Goal: Navigation & Orientation: Understand site structure

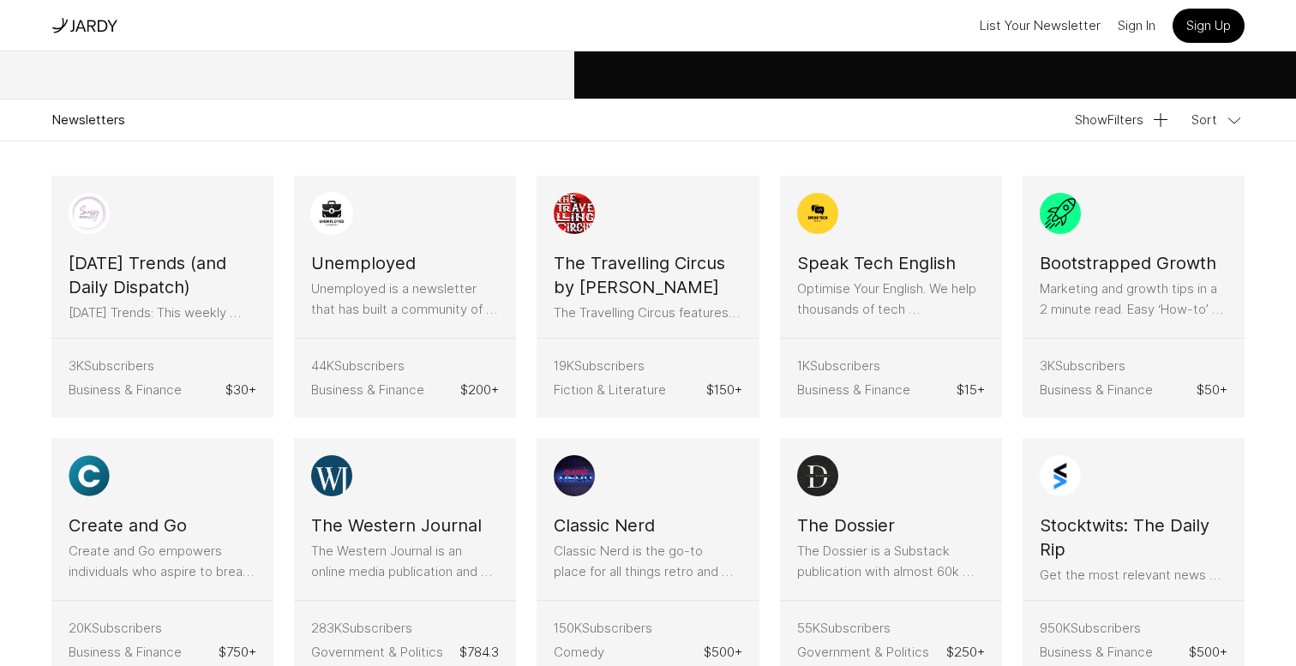
scroll to position [399, 0]
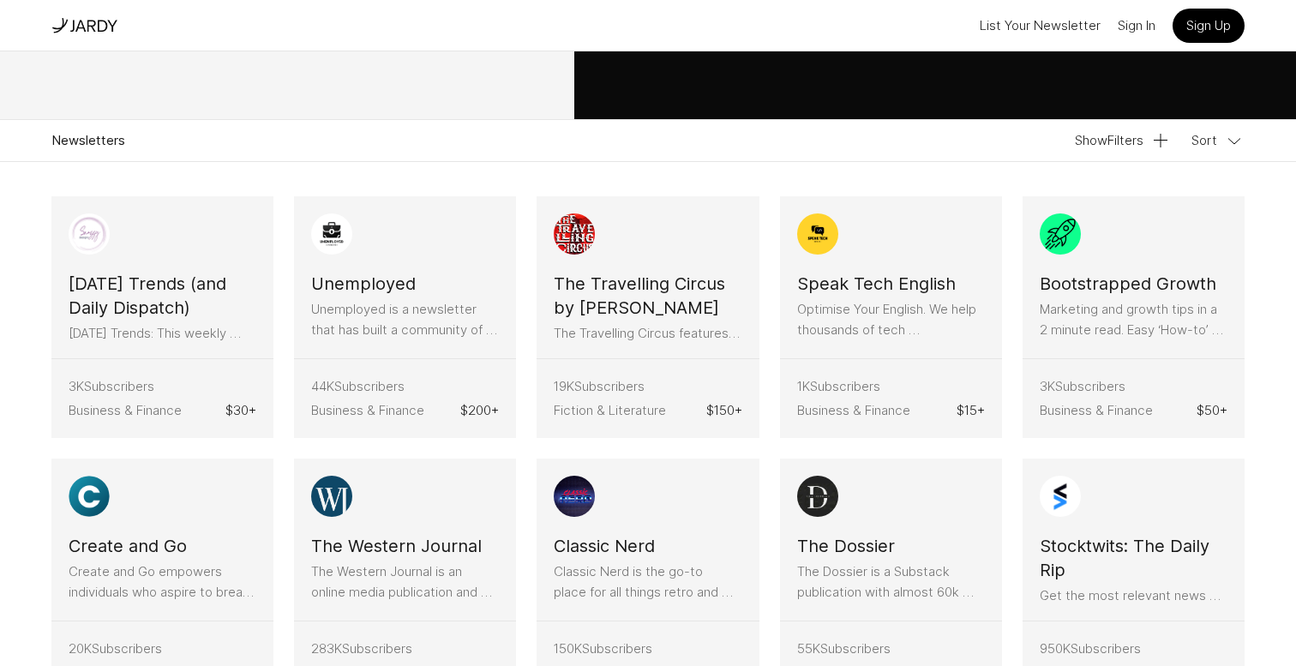
click at [117, 147] on p "Newsletters" at bounding box center [88, 140] width 74 height 21
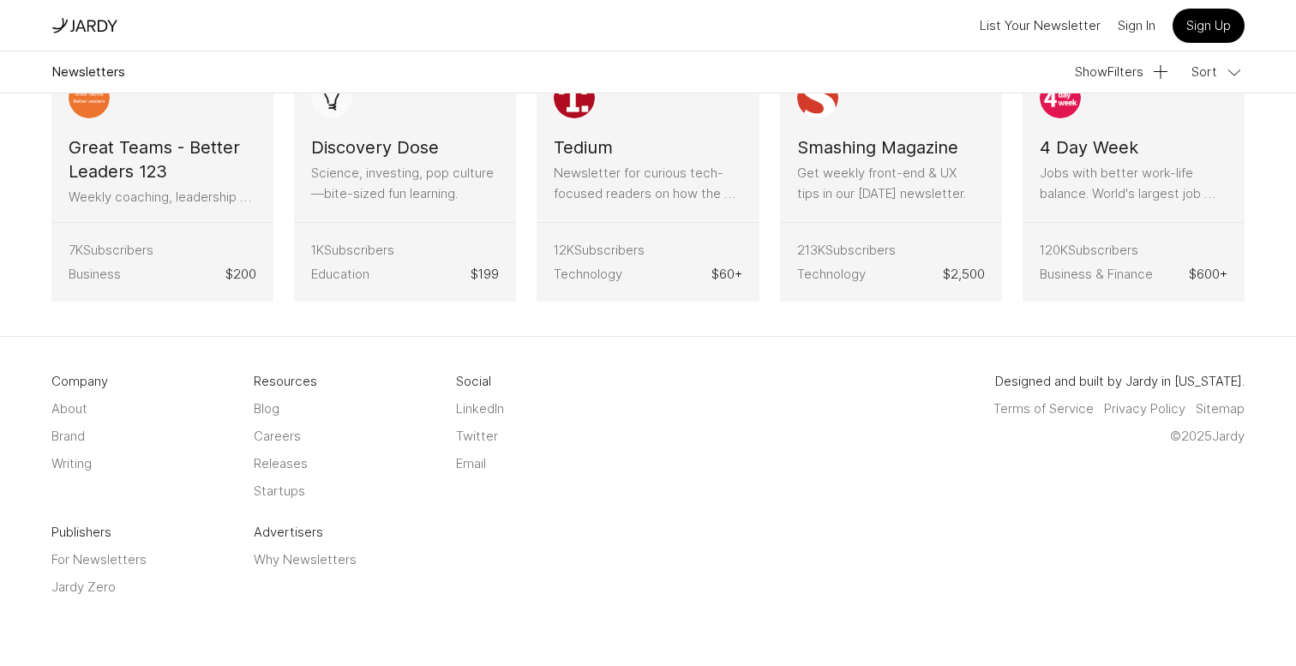
scroll to position [6045, 0]
click at [66, 440] on link "Brand" at bounding box center [67, 436] width 33 height 21
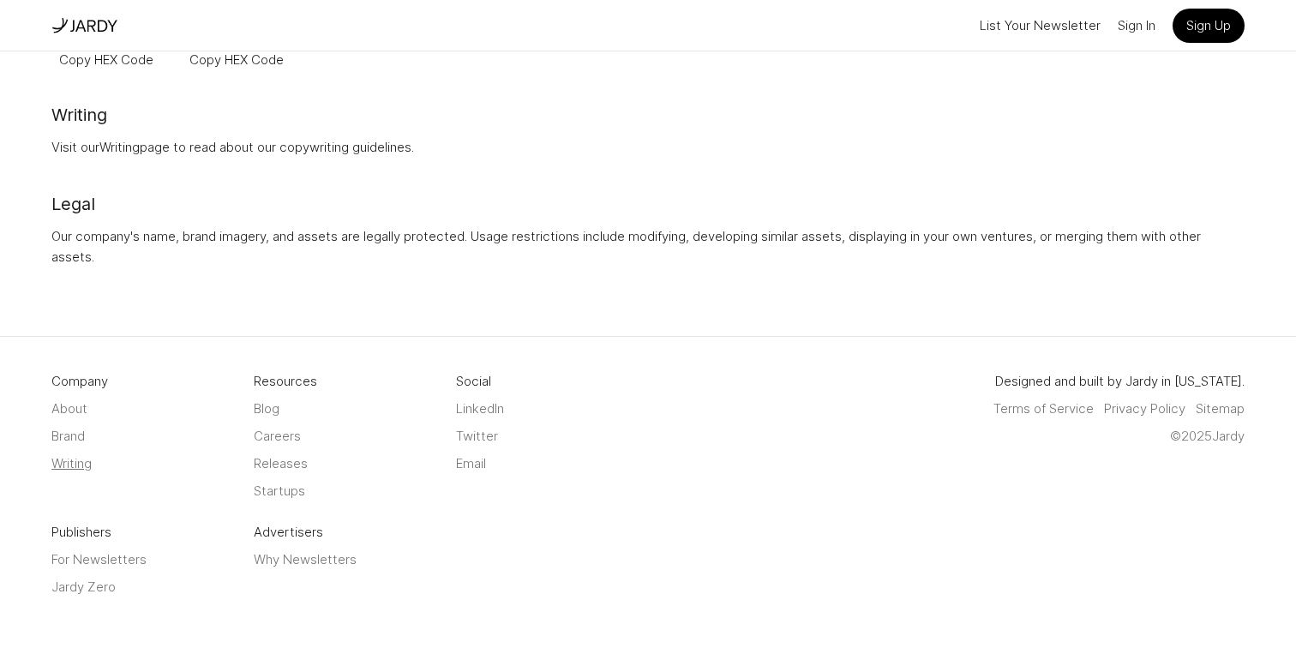
scroll to position [1086, 0]
click at [75, 469] on link "Writing" at bounding box center [71, 464] width 40 height 21
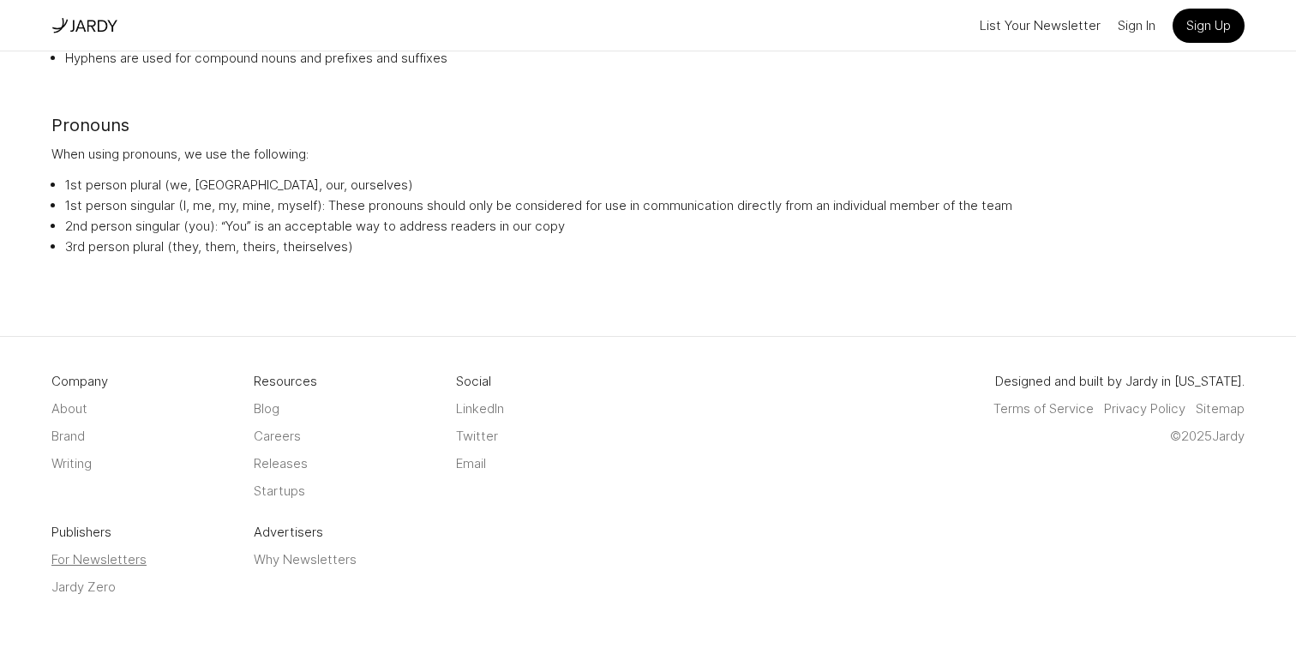
scroll to position [1578, 0]
click at [98, 558] on link "For Newsletters" at bounding box center [142, 560] width 182 height 21
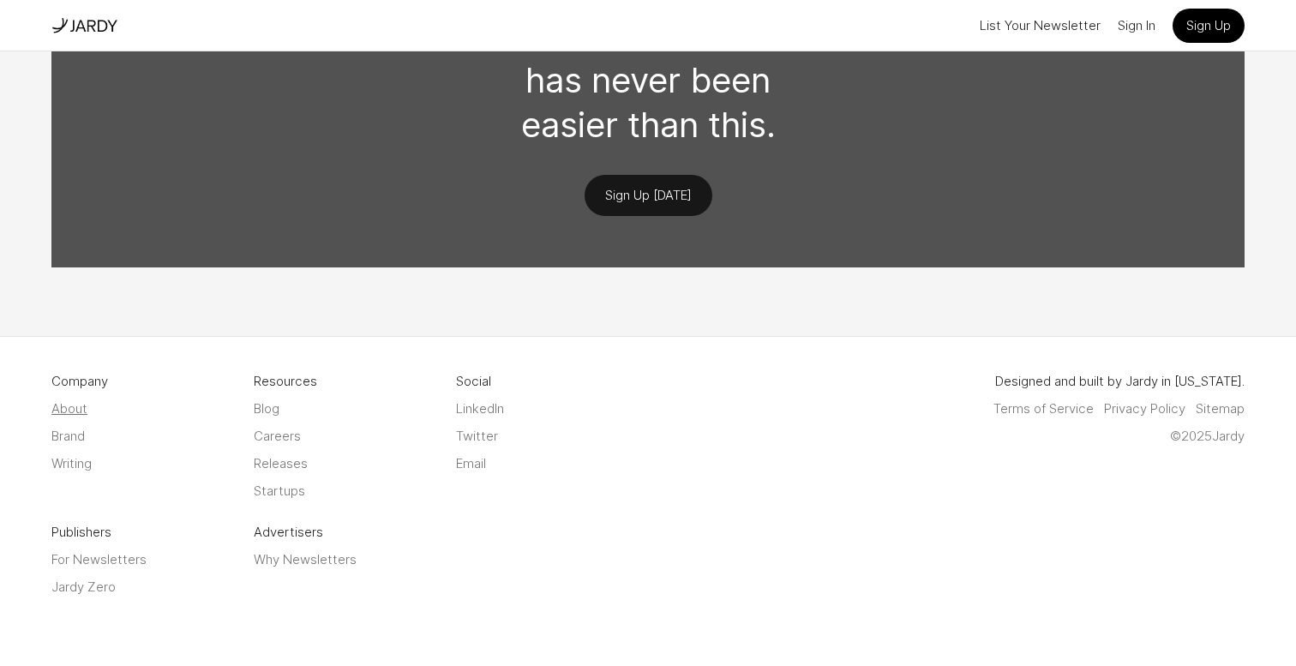
scroll to position [1764, 0]
click at [82, 403] on link "About" at bounding box center [69, 409] width 36 height 21
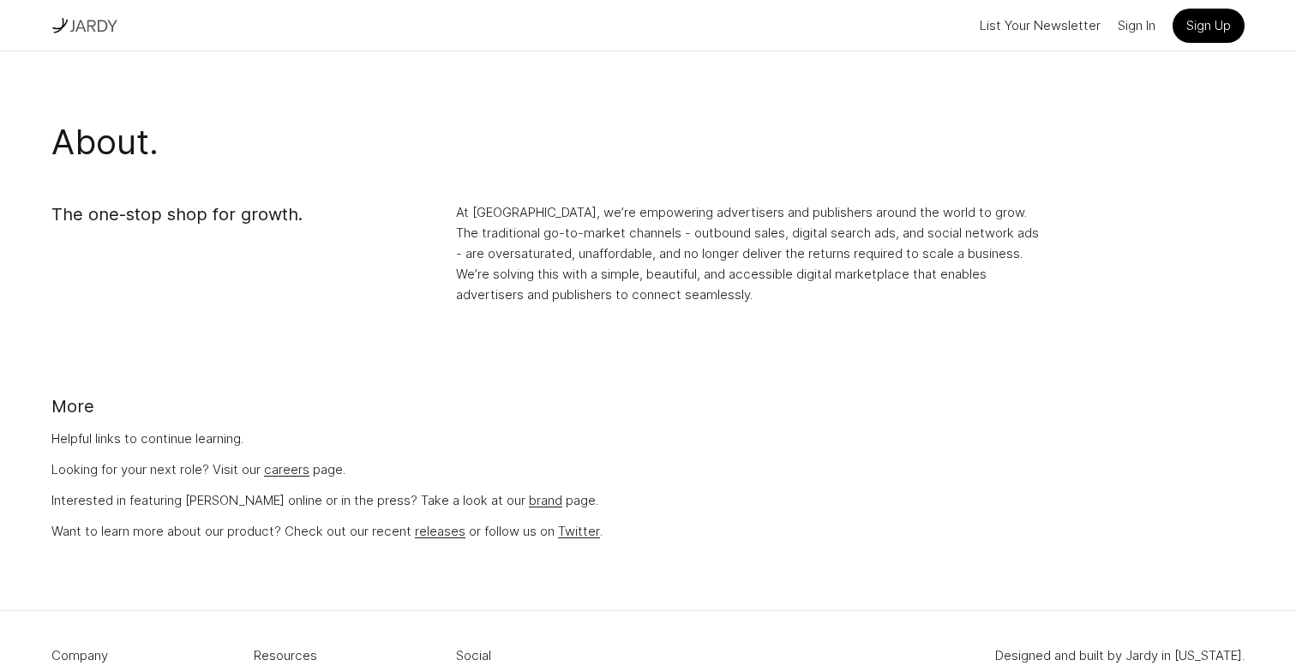
click at [101, 31] on img at bounding box center [93, 25] width 49 height 19
